Goal: Task Accomplishment & Management: Use online tool/utility

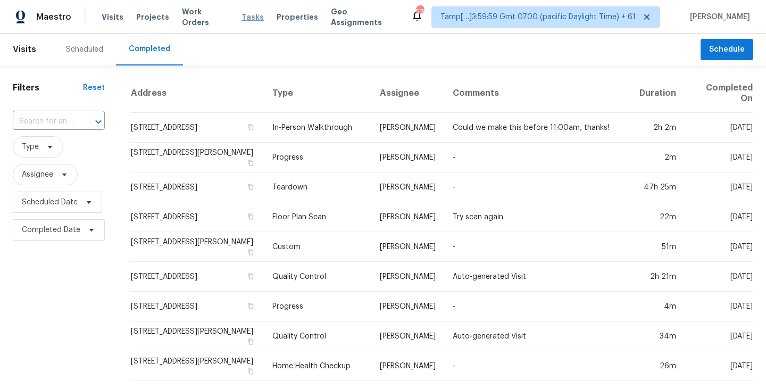
click at [241, 16] on span "Tasks" at bounding box center [252, 16] width 22 height 7
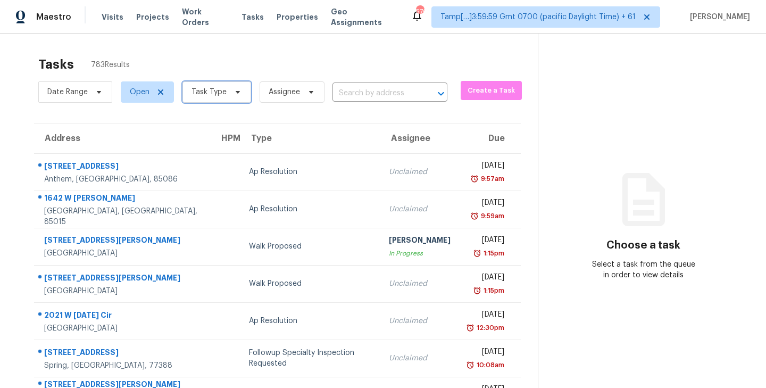
click at [236, 93] on icon at bounding box center [238, 92] width 4 height 3
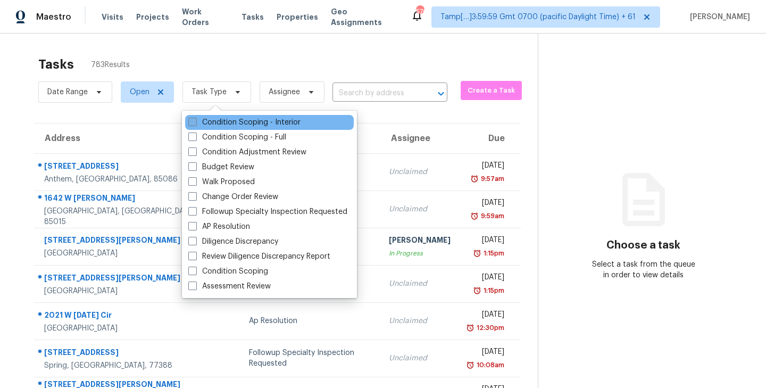
click at [192, 123] on span at bounding box center [192, 122] width 9 height 9
click at [192, 123] on input "Condition Scoping - Interior" at bounding box center [191, 120] width 7 height 7
checkbox input "true"
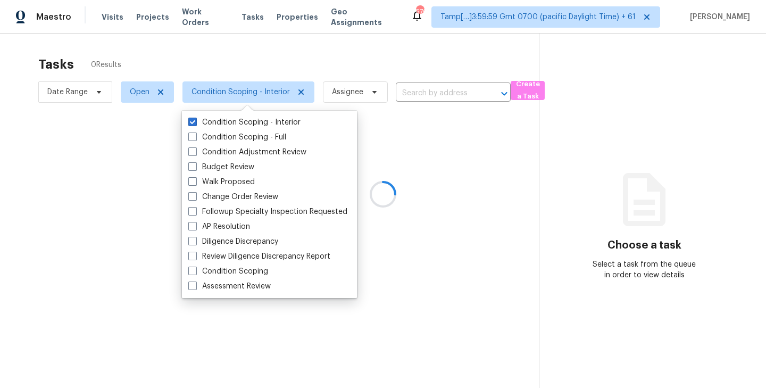
click at [291, 53] on div at bounding box center [383, 194] width 766 height 388
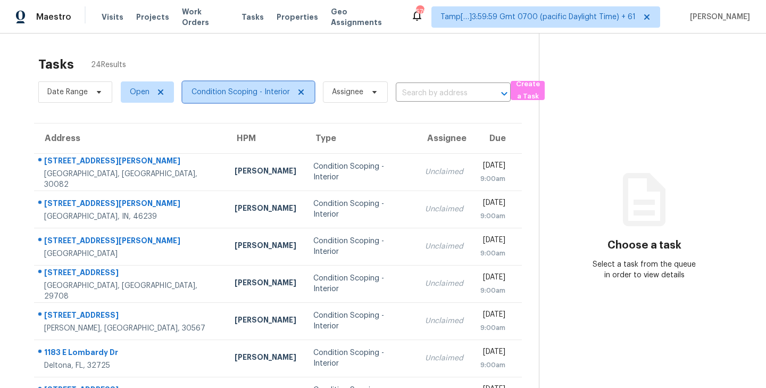
click at [297, 94] on icon at bounding box center [301, 92] width 9 height 9
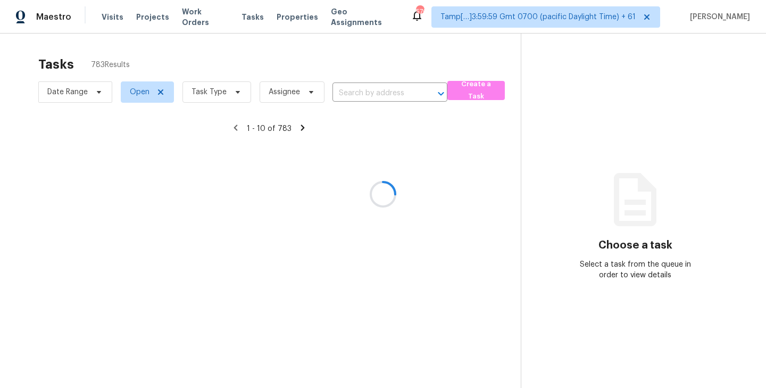
click at [220, 93] on div at bounding box center [383, 194] width 766 height 388
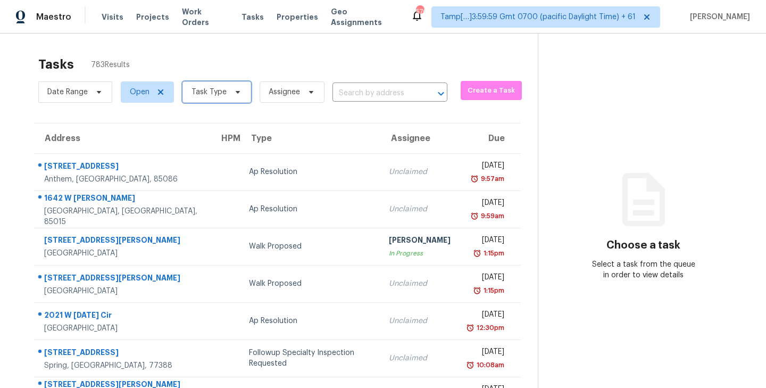
click at [233, 91] on icon at bounding box center [237, 92] width 9 height 9
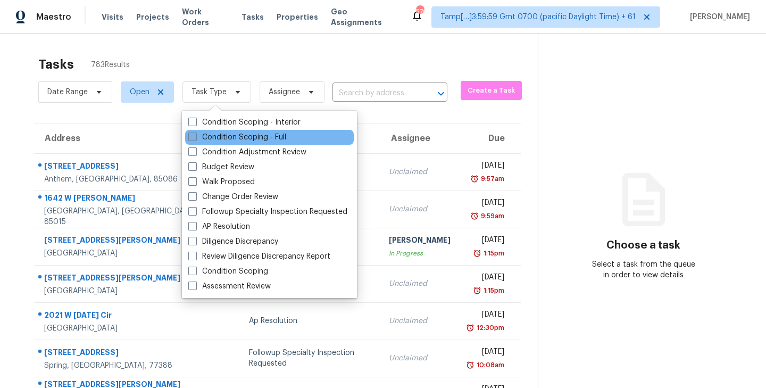
click at [195, 138] on span at bounding box center [192, 136] width 9 height 9
click at [195, 138] on input "Condition Scoping - Full" at bounding box center [191, 135] width 7 height 7
checkbox input "true"
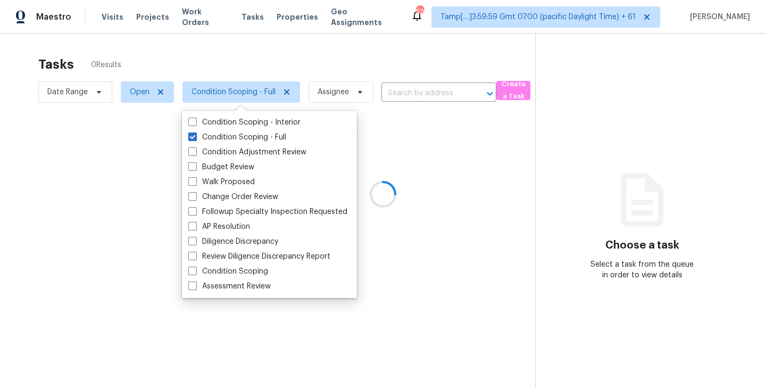
click at [270, 60] on div at bounding box center [383, 194] width 766 height 388
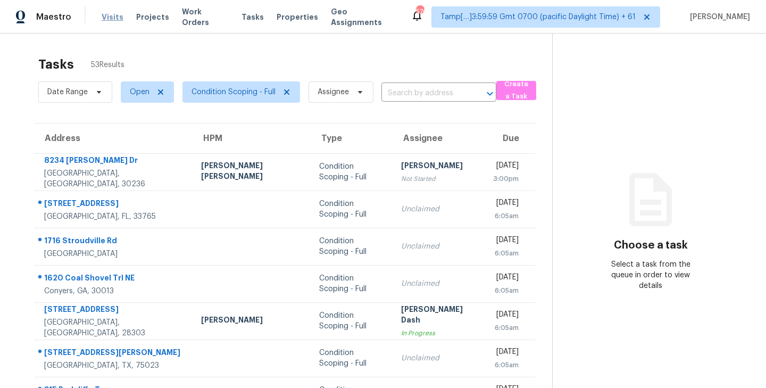
click at [107, 16] on span "Visits" at bounding box center [113, 17] width 22 height 11
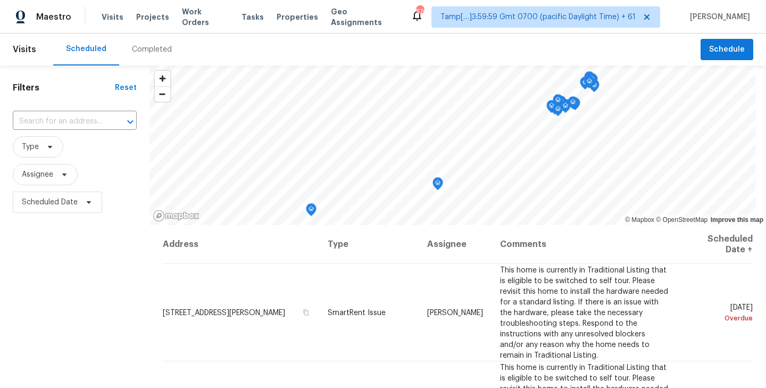
click at [152, 49] on div "Completed" at bounding box center [152, 49] width 40 height 11
